Goal: Information Seeking & Learning: Find specific fact

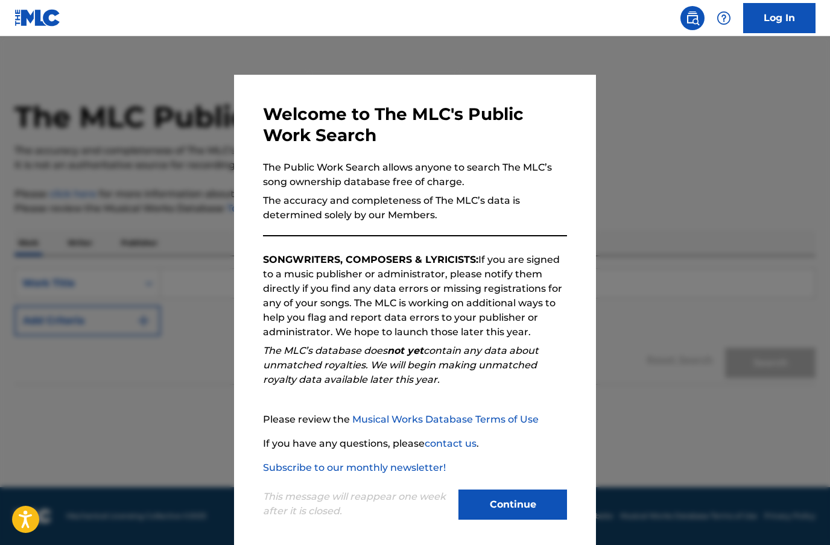
click at [495, 511] on button "Continue" at bounding box center [512, 505] width 109 height 30
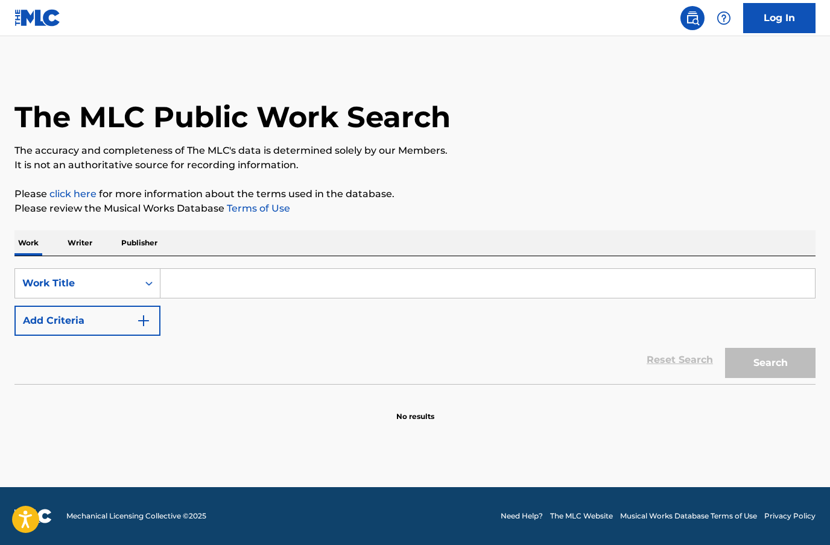
click at [370, 292] on input "Search Form" at bounding box center [487, 283] width 654 height 29
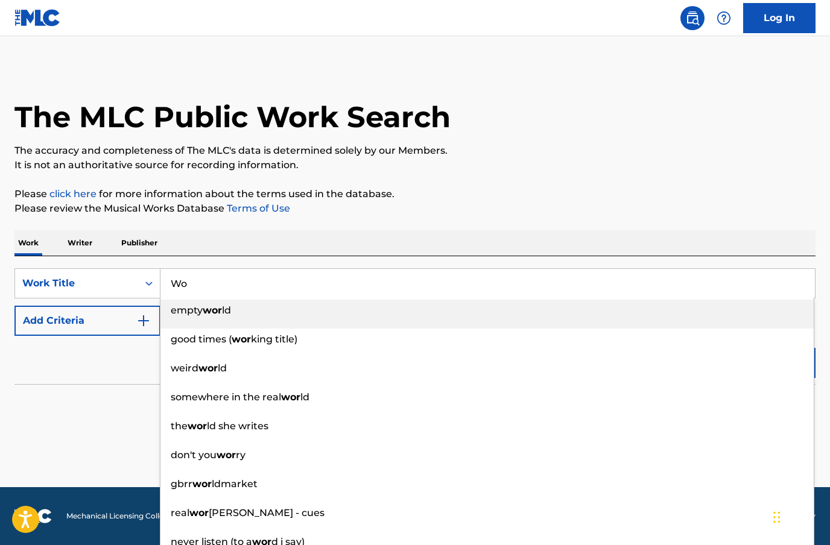
type input "W"
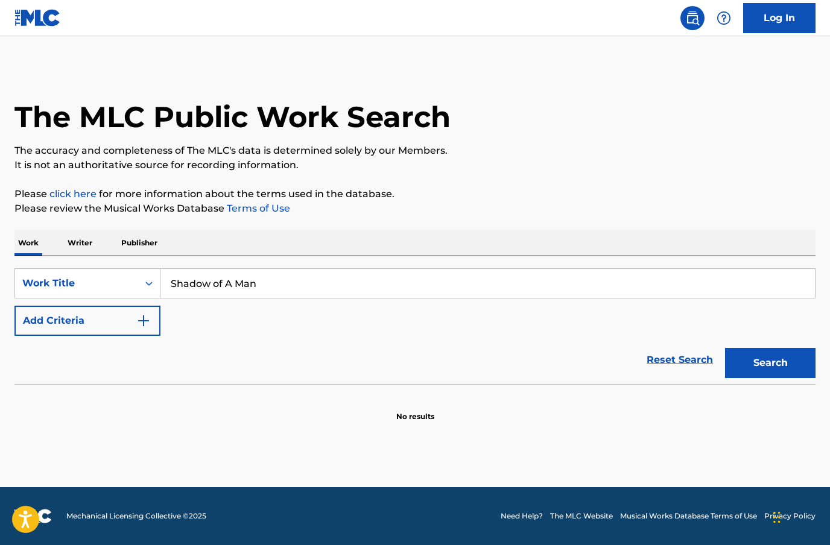
type input "shadow of a man"
click at [144, 323] on img "Search Form" at bounding box center [143, 321] width 14 height 14
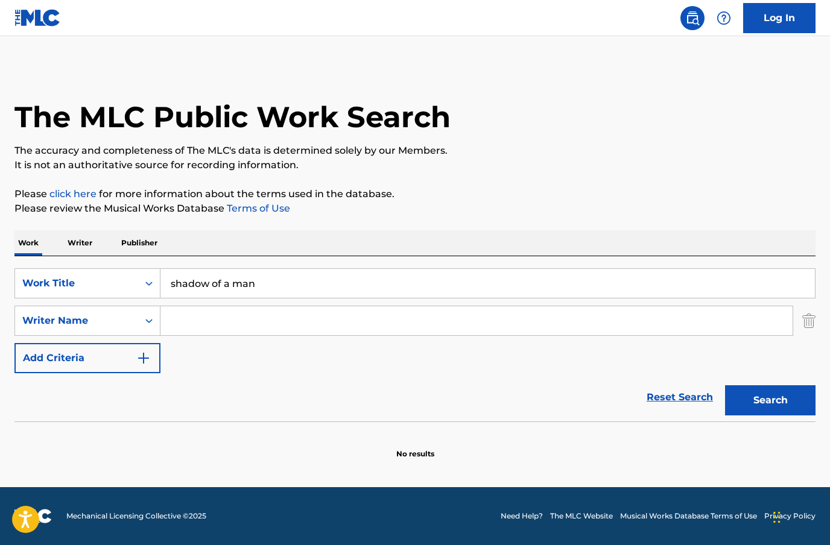
click at [206, 324] on input "Search Form" at bounding box center [476, 320] width 632 height 29
type input "[DEMOGRAPHIC_DATA][PERSON_NAME]"
click at [757, 405] on button "Search" at bounding box center [770, 400] width 90 height 30
click at [157, 343] on button "Add Criteria" at bounding box center [87, 358] width 146 height 30
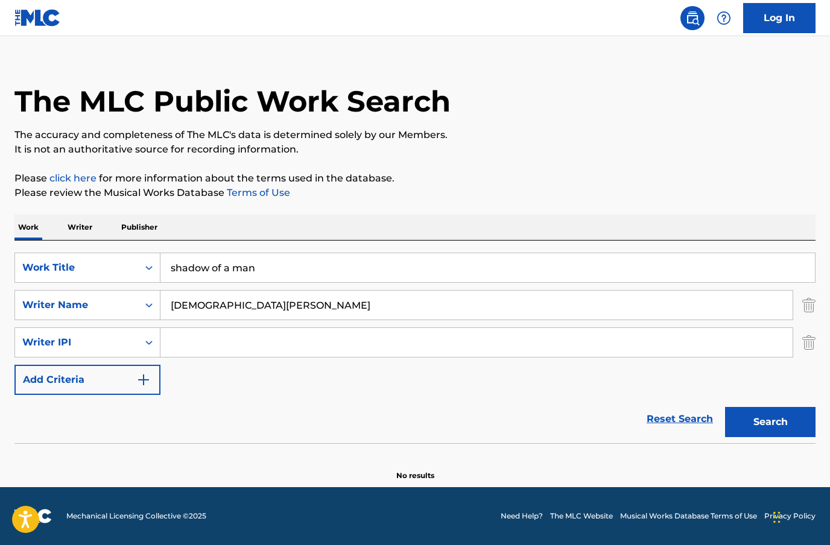
click at [814, 327] on img "Search Form" at bounding box center [808, 342] width 13 height 30
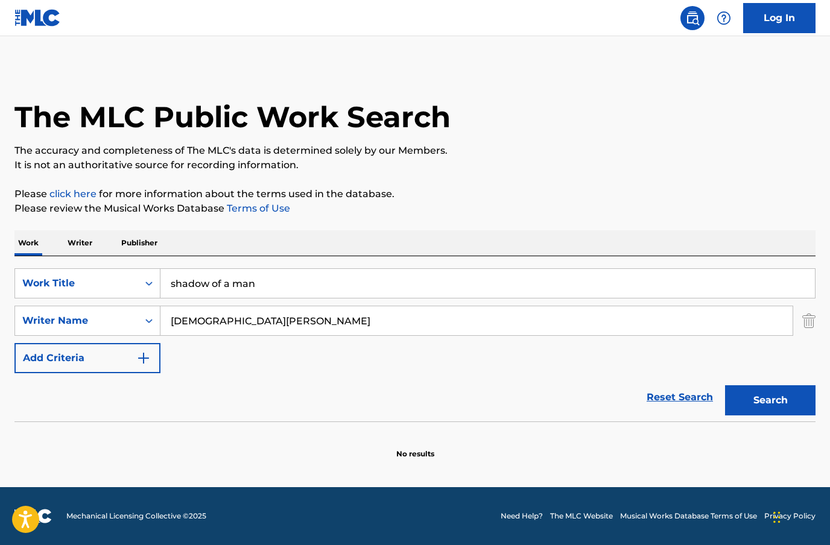
click at [79, 230] on p "Writer" at bounding box center [80, 242] width 32 height 25
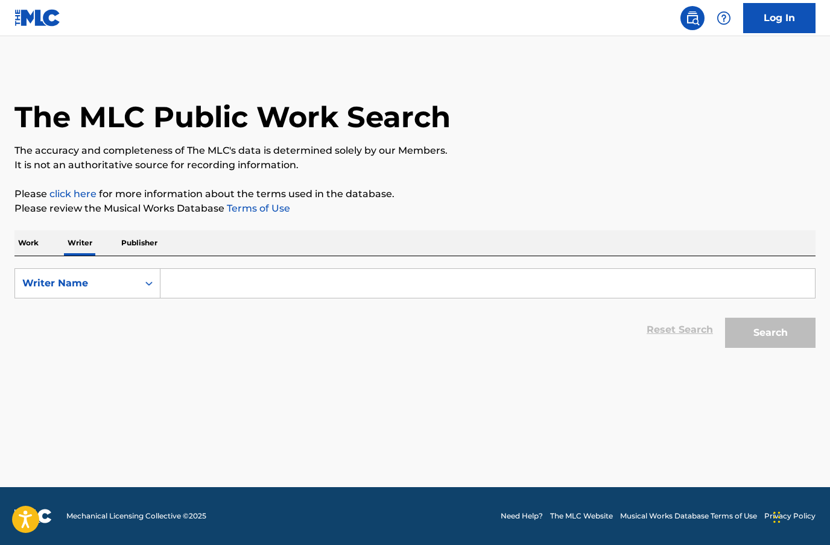
click at [201, 288] on input "Search Form" at bounding box center [487, 283] width 654 height 29
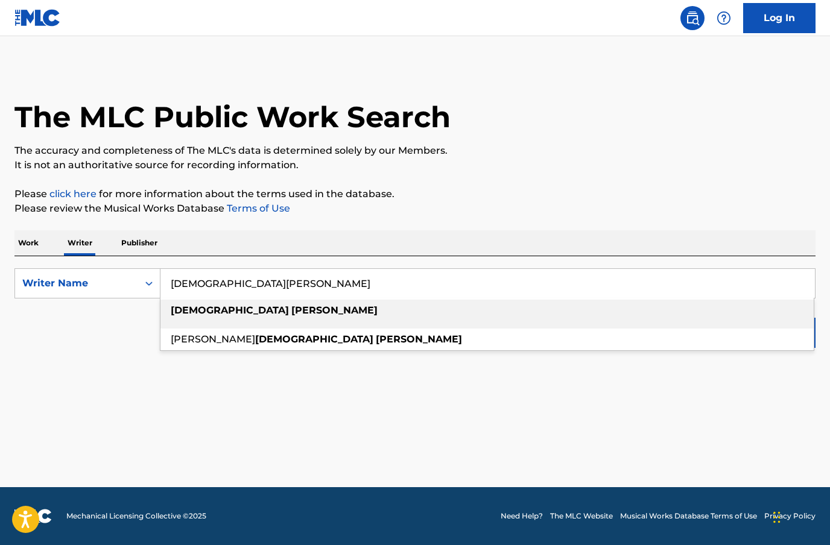
type input "[DEMOGRAPHIC_DATA][PERSON_NAME]"
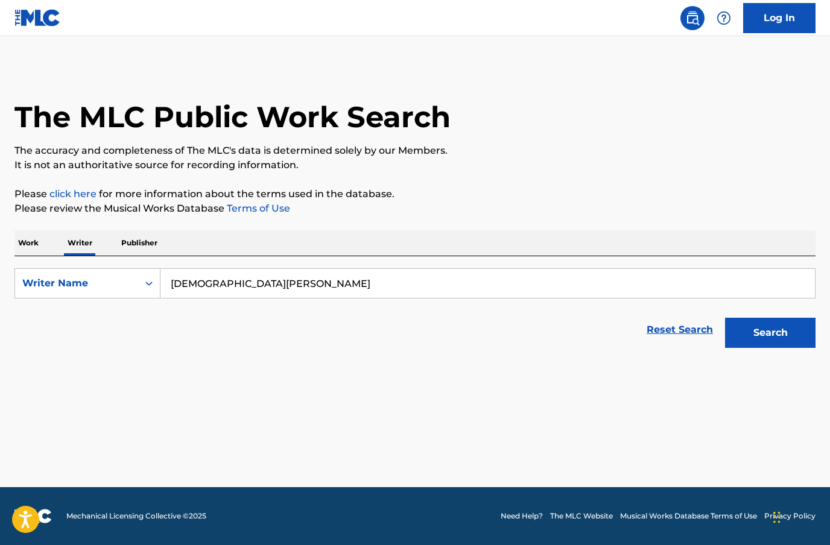
click at [776, 318] on button "Search" at bounding box center [770, 333] width 90 height 30
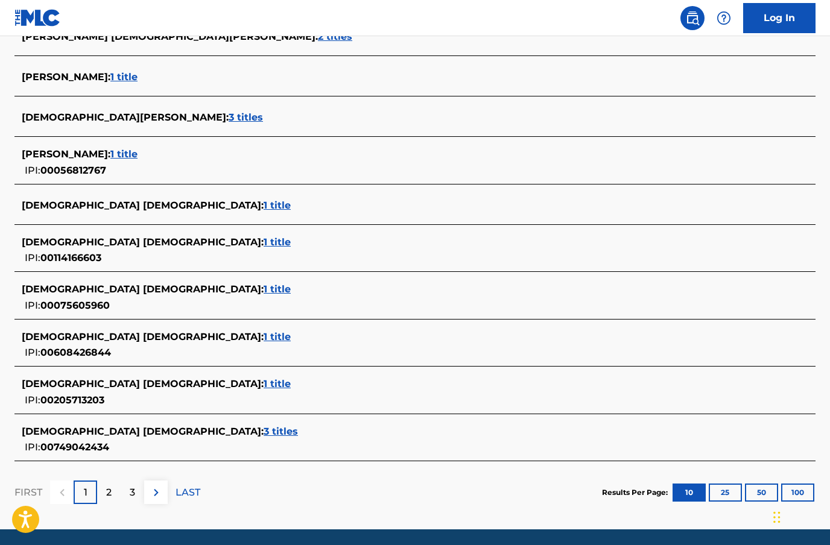
scroll to position [357, 0]
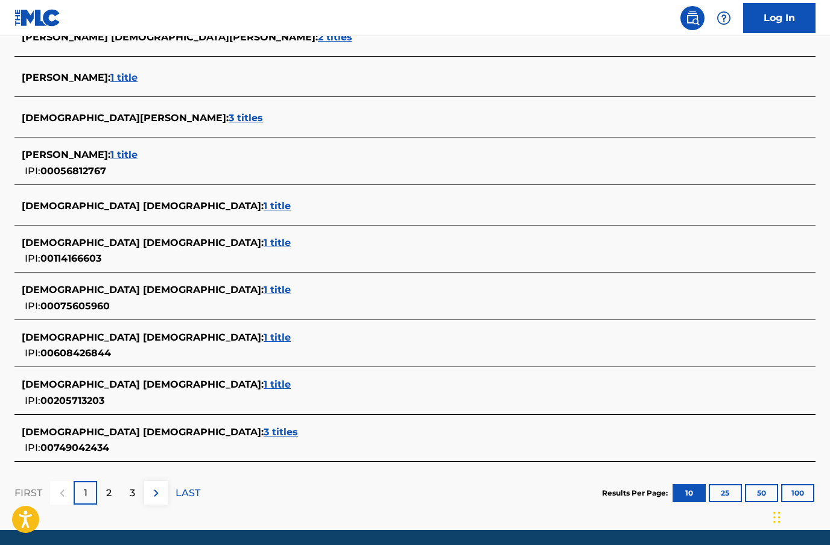
click at [110, 493] on p "2" at bounding box center [108, 493] width 5 height 14
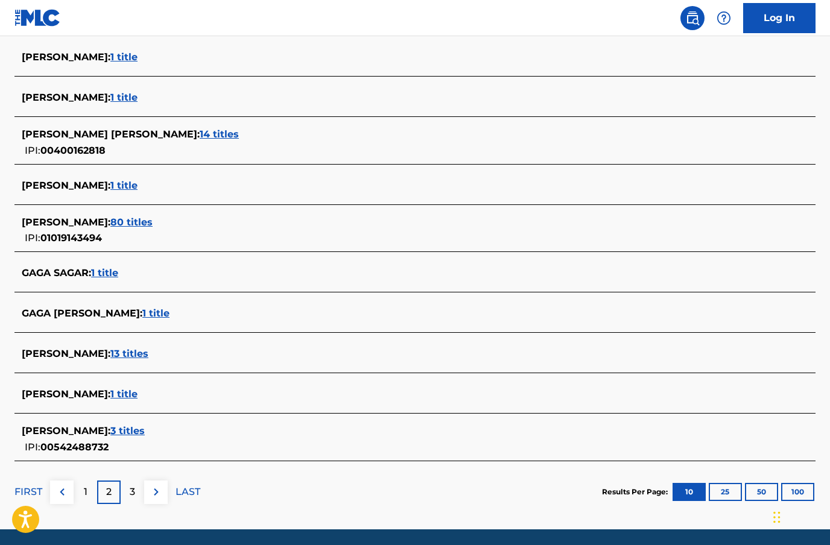
scroll to position [337, 0]
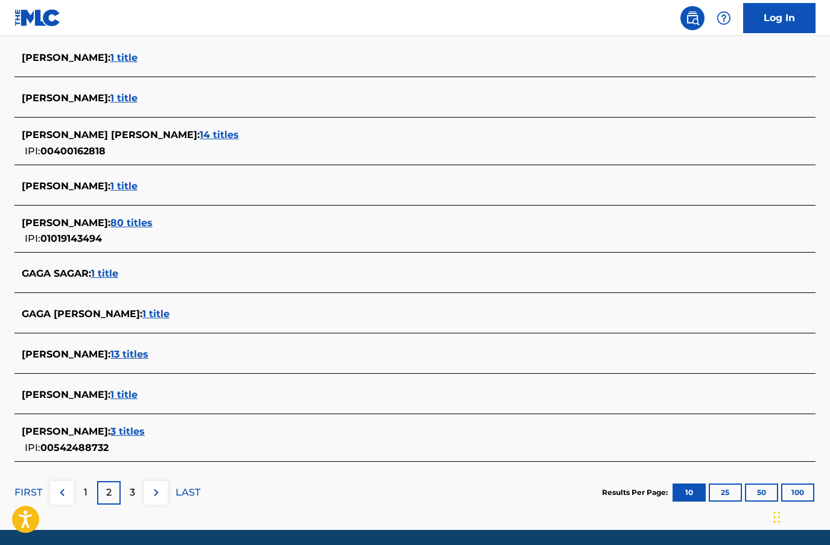
click at [87, 496] on div "1" at bounding box center [86, 493] width 24 height 24
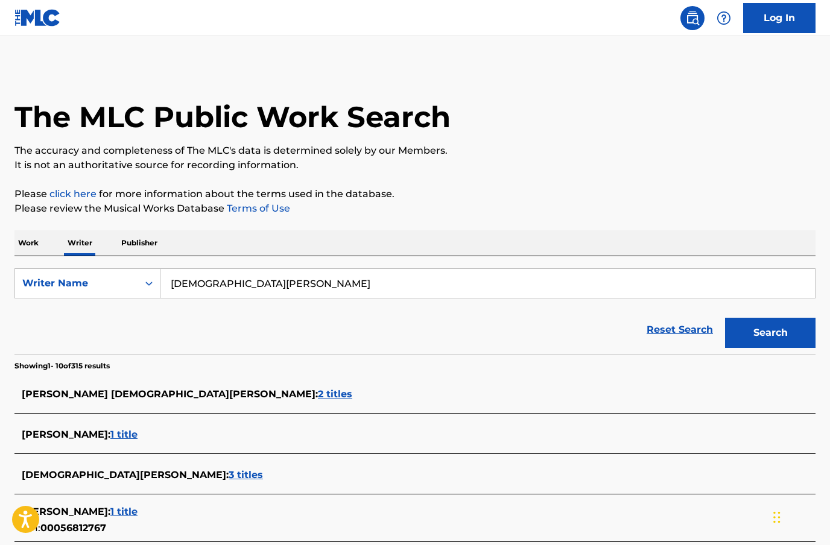
click at [318, 399] on span "2 titles" at bounding box center [335, 393] width 34 height 11
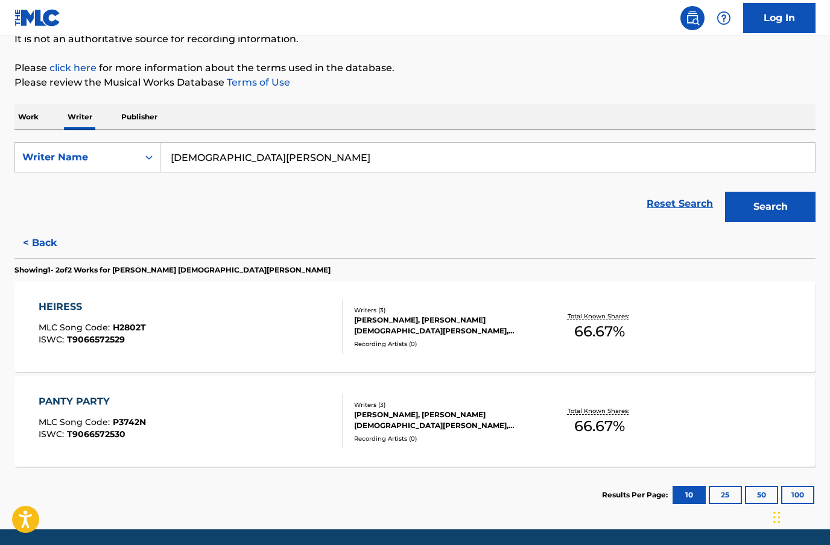
scroll to position [125, 0]
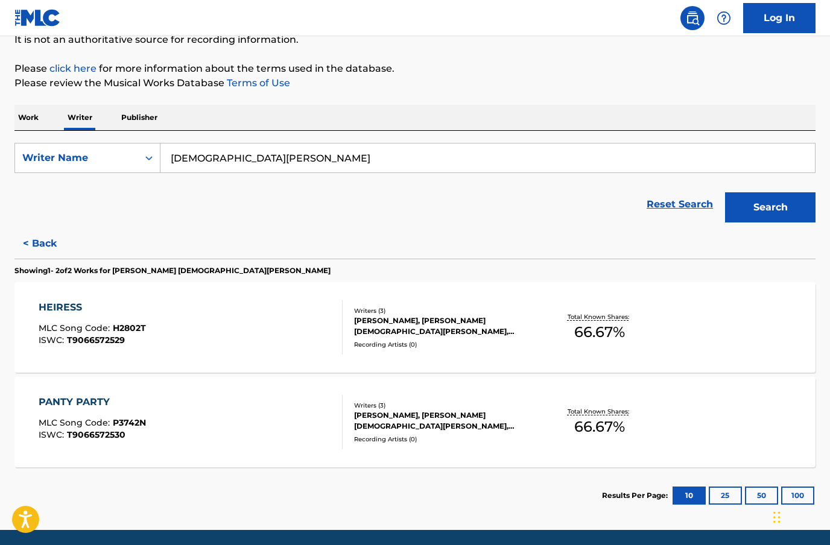
click at [32, 244] on button "< Back" at bounding box center [50, 244] width 72 height 30
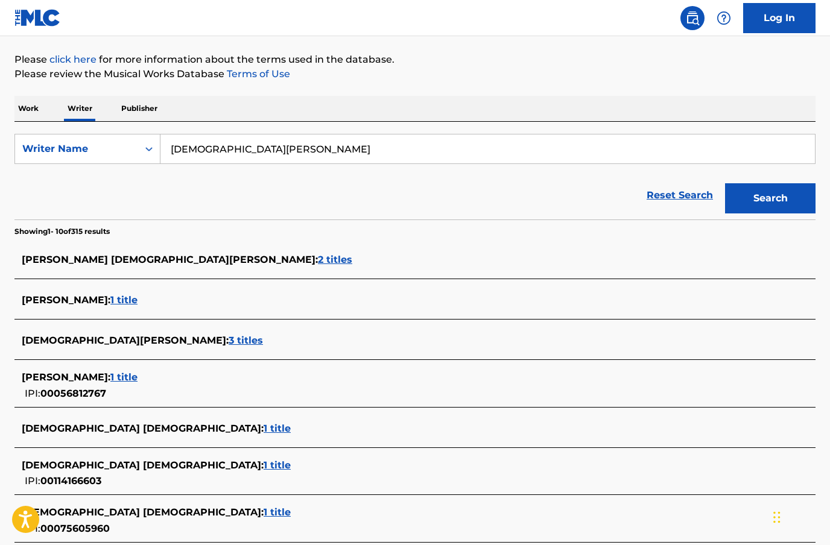
scroll to position [143, 0]
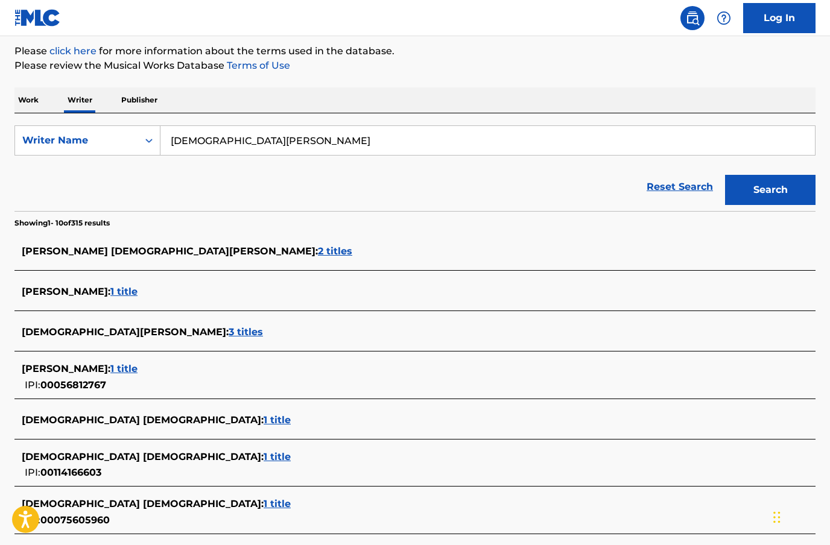
click at [229, 335] on span "3 titles" at bounding box center [246, 331] width 34 height 11
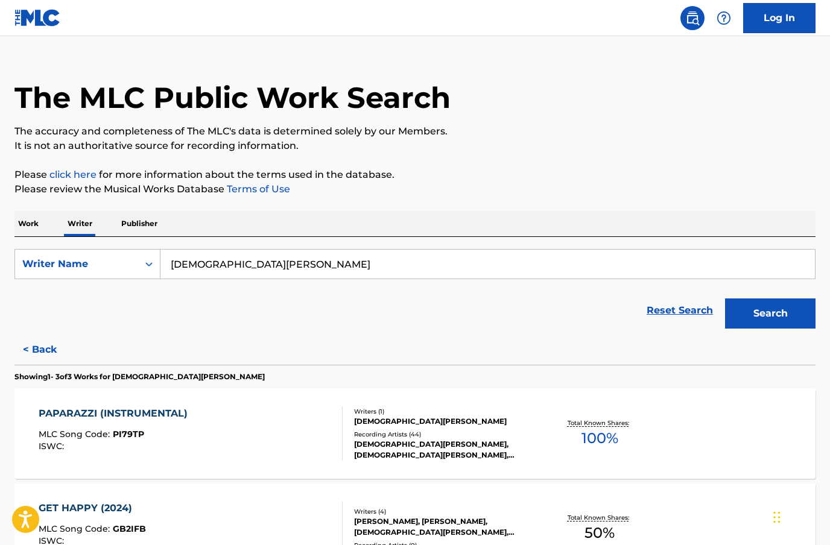
scroll to position [0, 0]
